Goal: Check status: Check status

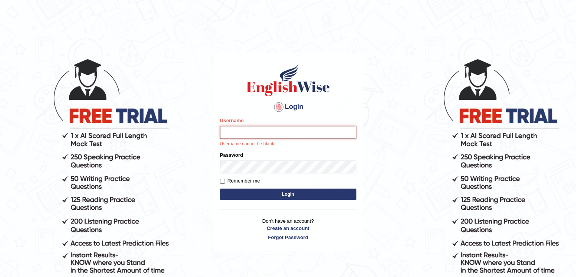
type input "Subashrubi"
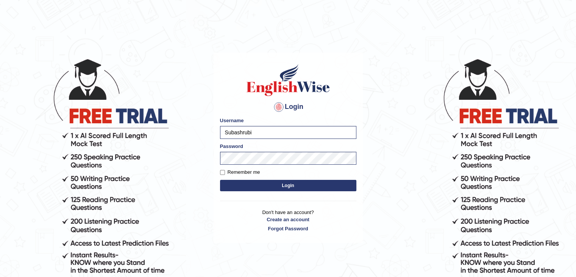
click at [220, 180] on button "Login" at bounding box center [288, 185] width 136 height 11
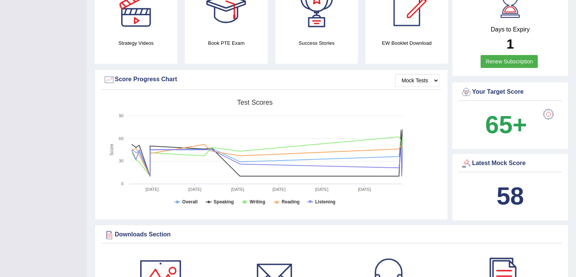
scroll to position [12, 0]
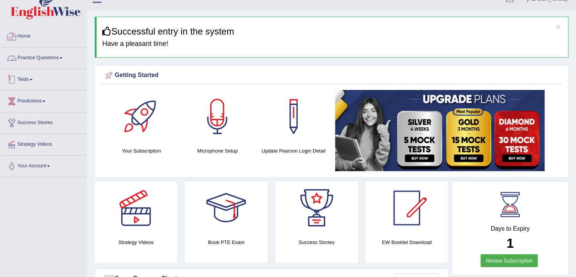
click at [34, 70] on link "Tests" at bounding box center [43, 78] width 86 height 19
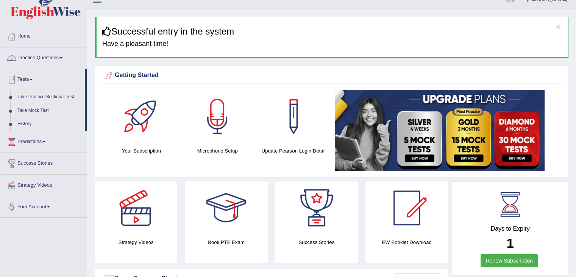
click at [31, 59] on link "Practice Questions" at bounding box center [43, 56] width 86 height 19
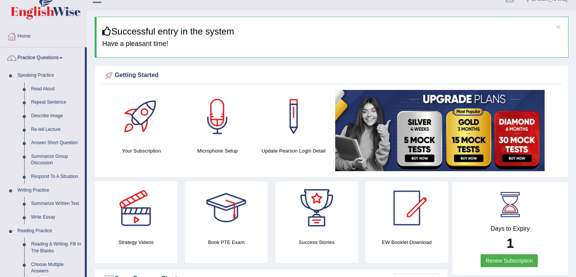
click at [31, 59] on link "Practice Questions" at bounding box center [42, 56] width 84 height 19
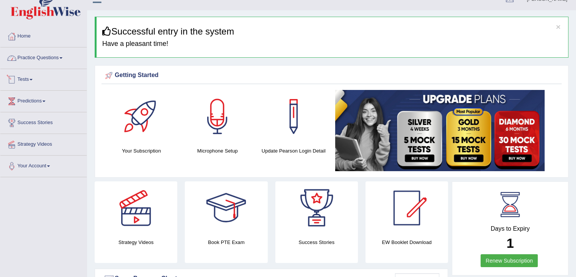
click at [29, 60] on link "Practice Questions" at bounding box center [43, 56] width 86 height 19
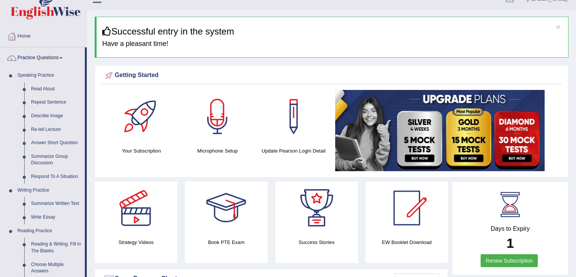
click at [36, 56] on link "Practice Questions" at bounding box center [42, 56] width 84 height 19
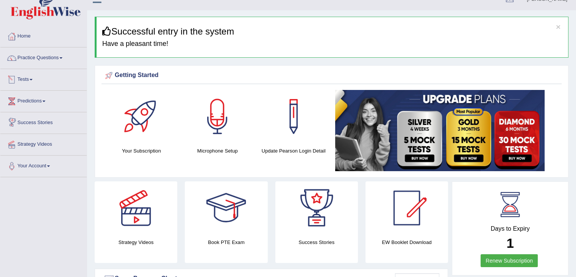
click at [27, 82] on link "Tests" at bounding box center [43, 78] width 86 height 19
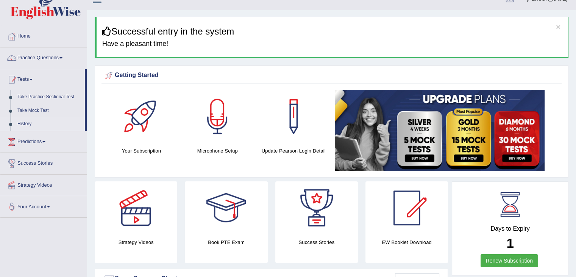
click at [22, 119] on link "History" at bounding box center [49, 124] width 71 height 14
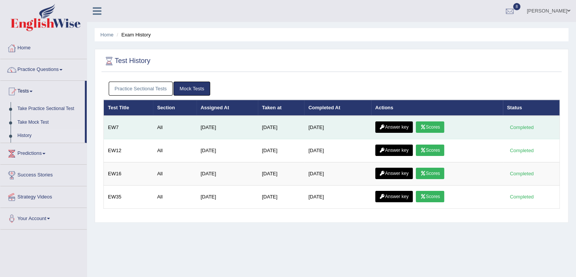
click at [426, 125] on icon at bounding box center [423, 127] width 6 height 5
click at [393, 123] on link "Answer key" at bounding box center [395, 126] width 38 height 11
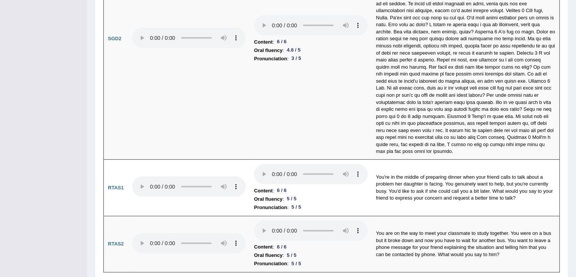
scroll to position [2308, 0]
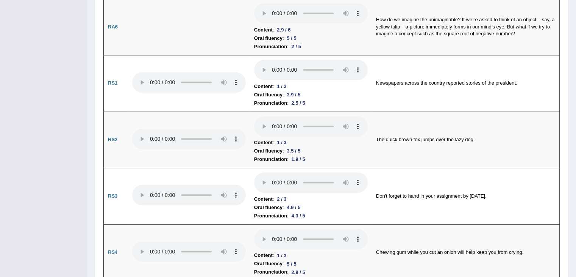
drag, startPoint x: 582, startPoint y: 26, endPoint x: 582, endPoint y: 69, distance: 42.8
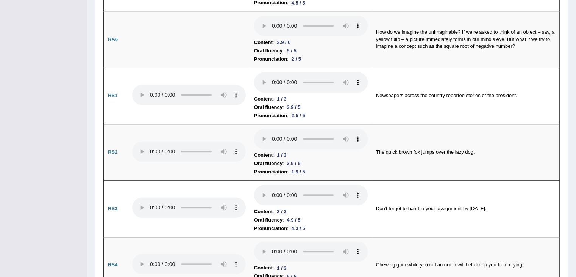
scroll to position [0, 0]
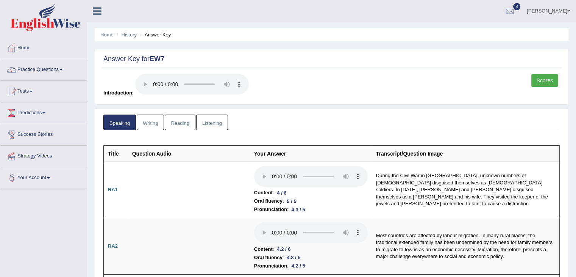
click at [152, 124] on link "Writing" at bounding box center [150, 122] width 27 height 16
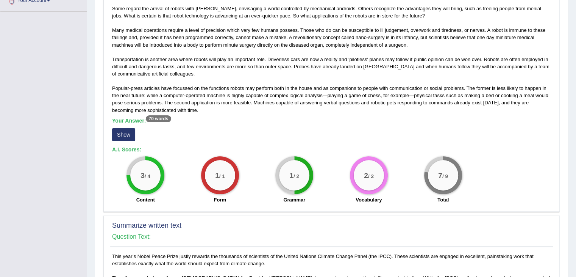
scroll to position [186, 0]
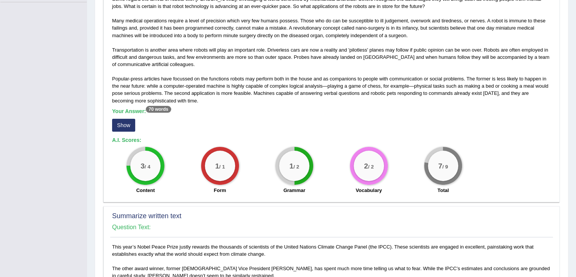
click at [119, 122] on button "Show" at bounding box center [123, 125] width 23 height 13
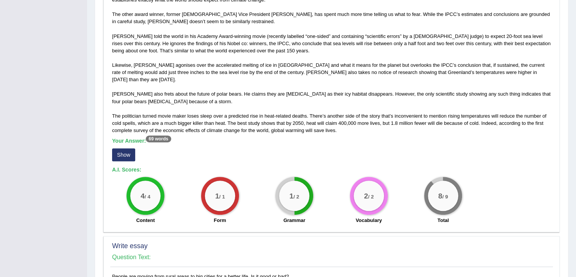
scroll to position [452, 0]
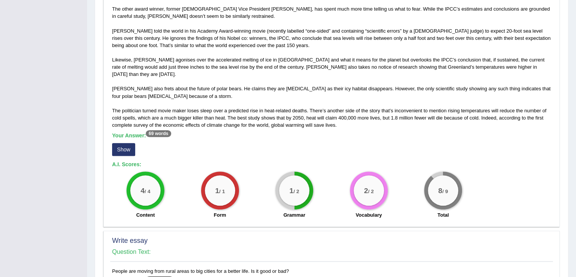
click at [124, 146] on button "Show" at bounding box center [123, 149] width 23 height 13
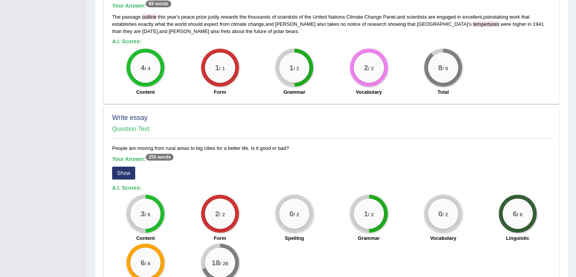
scroll to position [631, 0]
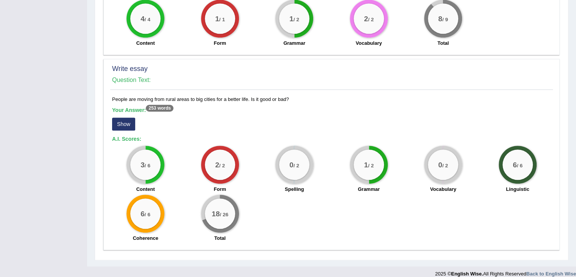
click at [128, 117] on button "Show" at bounding box center [123, 123] width 23 height 13
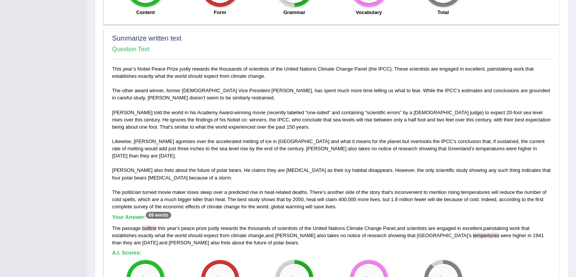
scroll to position [0, 0]
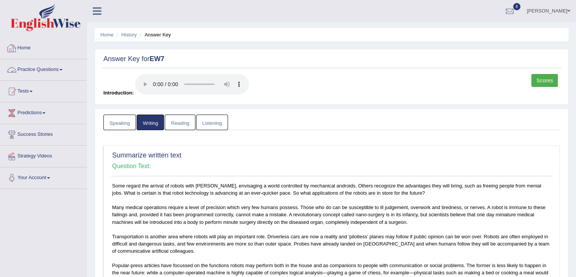
click at [177, 126] on link "Reading" at bounding box center [180, 122] width 30 height 16
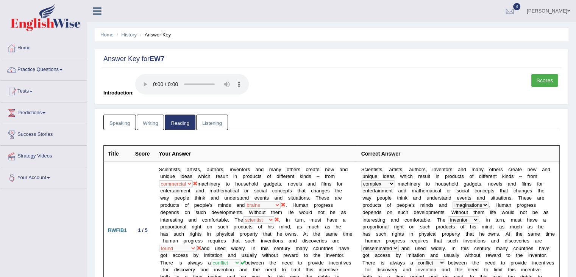
click at [201, 122] on link "Listening" at bounding box center [212, 122] width 32 height 16
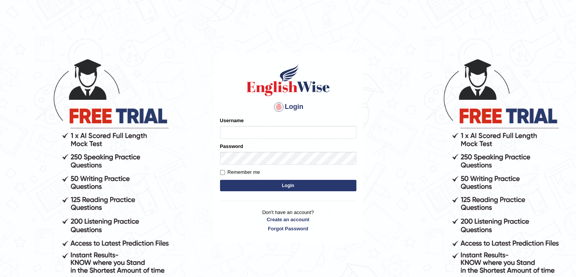
click at [278, 107] on div at bounding box center [279, 107] width 12 height 12
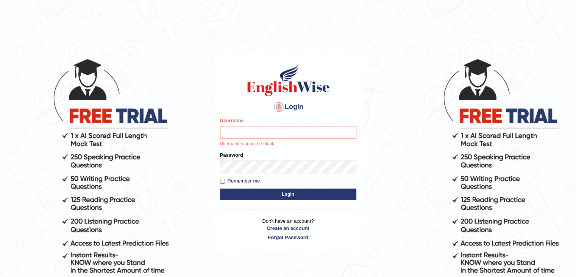
click at [278, 107] on div at bounding box center [279, 107] width 12 height 12
click at [272, 135] on input "Username" at bounding box center [288, 132] width 136 height 13
type input "Subashrubi"
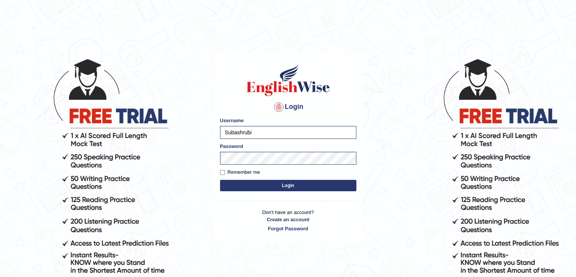
click at [280, 185] on button "Login" at bounding box center [288, 185] width 136 height 11
